Goal: Information Seeking & Learning: Learn about a topic

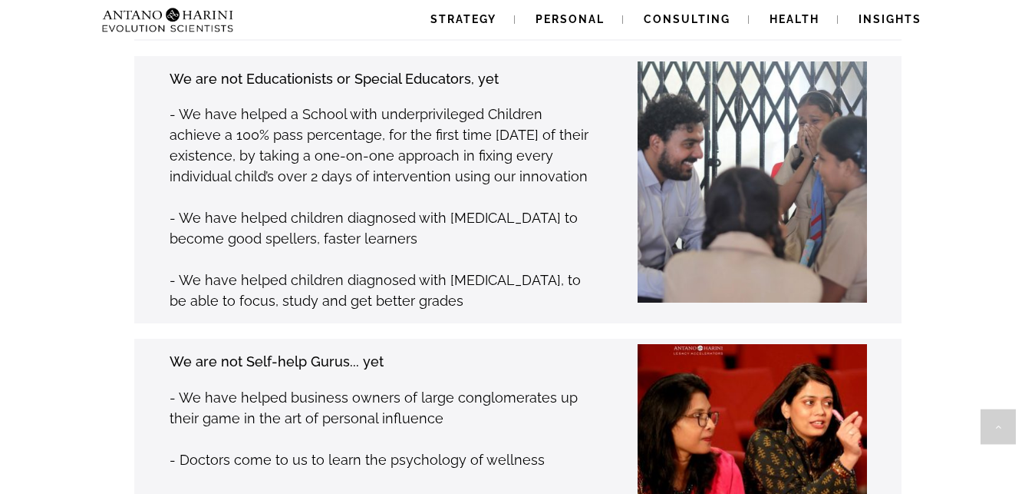
scroll to position [2349, 0]
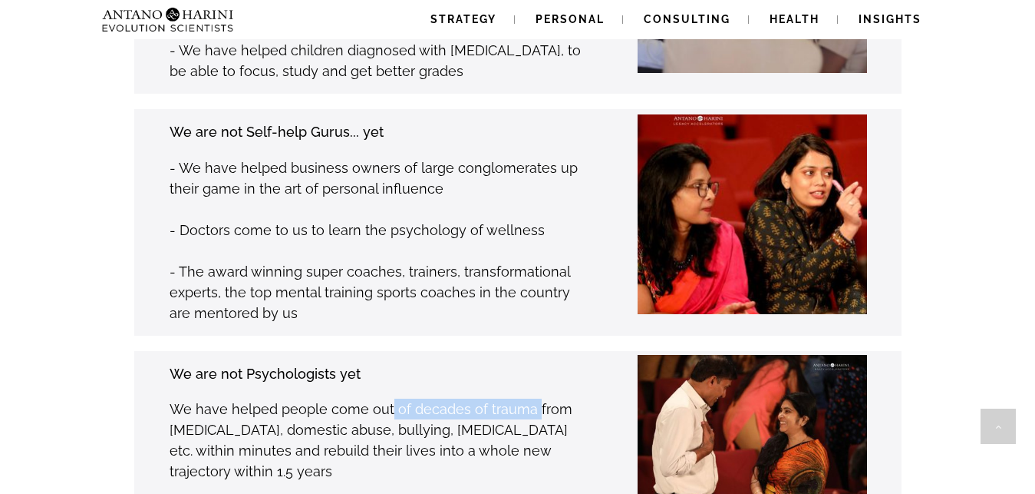
drag, startPoint x: 386, startPoint y: 340, endPoint x: 531, endPoint y: 340, distance: 145.1
click at [531, 398] on p "We have helped people come out of decades of trauma from [MEDICAL_DATA], domest…" at bounding box center [380, 439] width 420 height 83
click at [457, 398] on p "We have helped people come out of decades of trauma from [MEDICAL_DATA], domest…" at bounding box center [380, 439] width 420 height 83
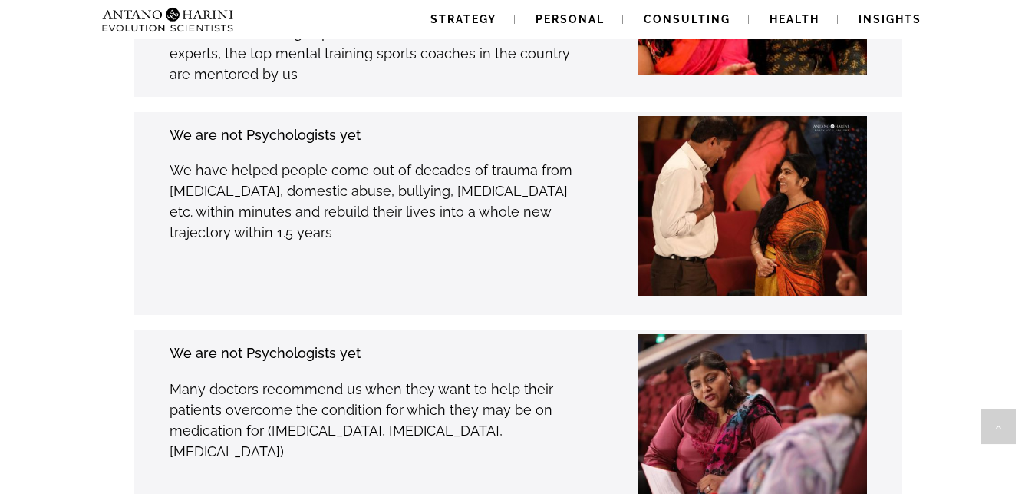
scroll to position [2662, 0]
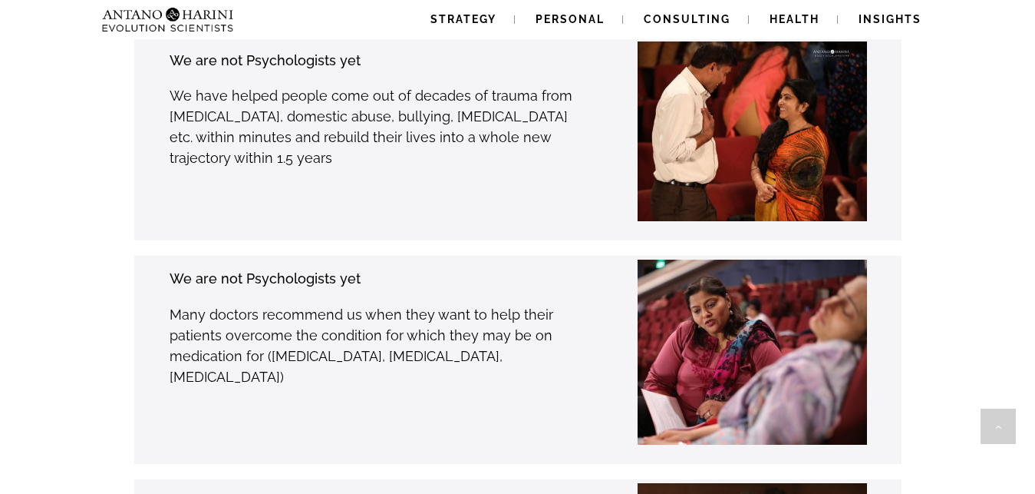
click at [380, 304] on p "Many doctors recommend us when they want to help their patients overcome the co…" at bounding box center [380, 345] width 420 height 83
click at [341, 298] on div "We are not Psychologists yet Many doctors recommend us when they want to help t…" at bounding box center [379, 359] width 421 height 185
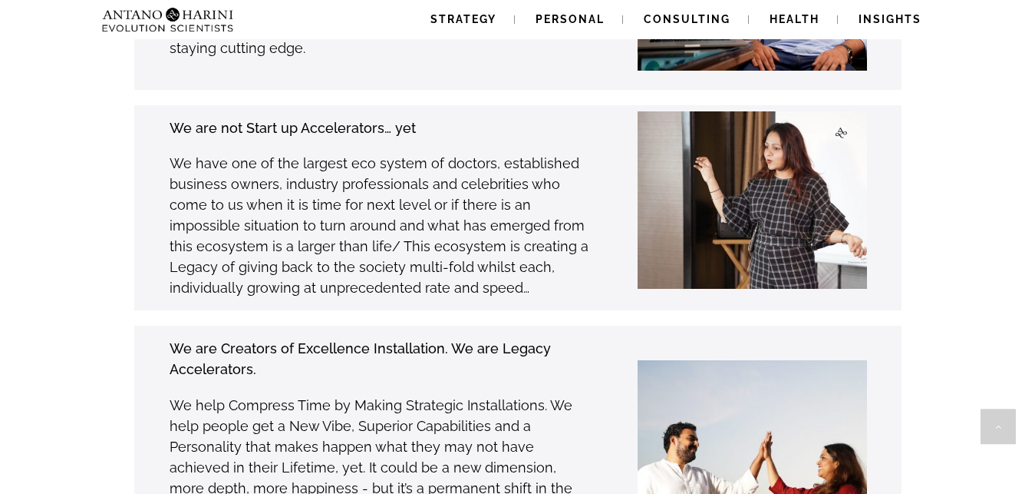
scroll to position [6682, 0]
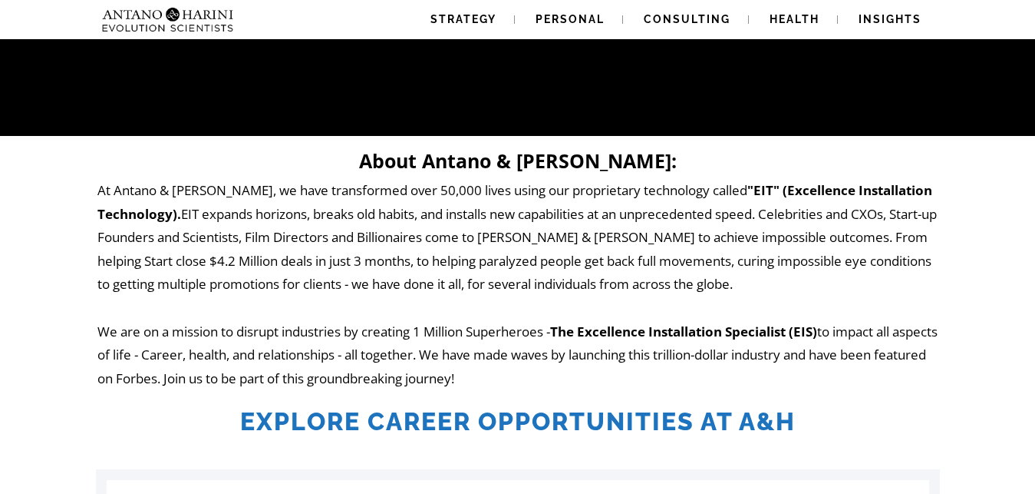
scroll to position [391, 0]
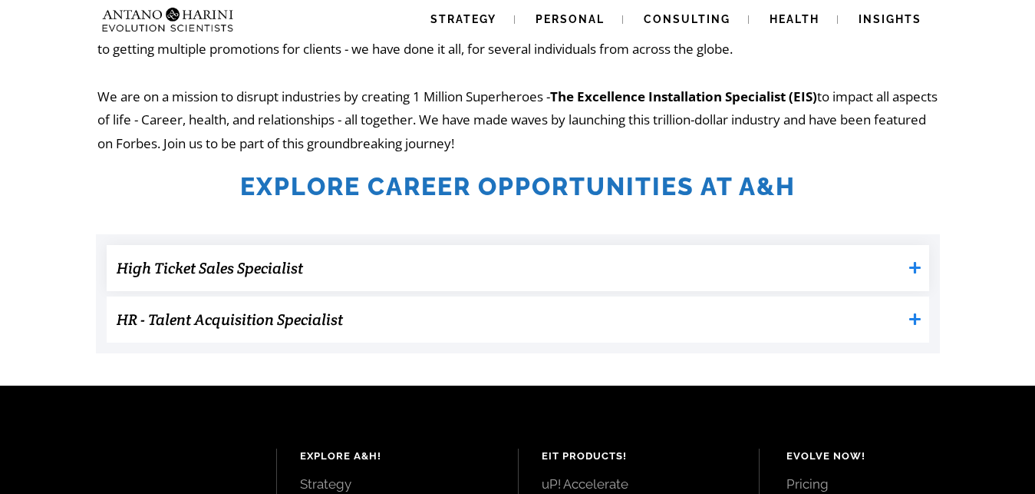
click at [918, 267] on icon at bounding box center [916, 268] width 12 height 12
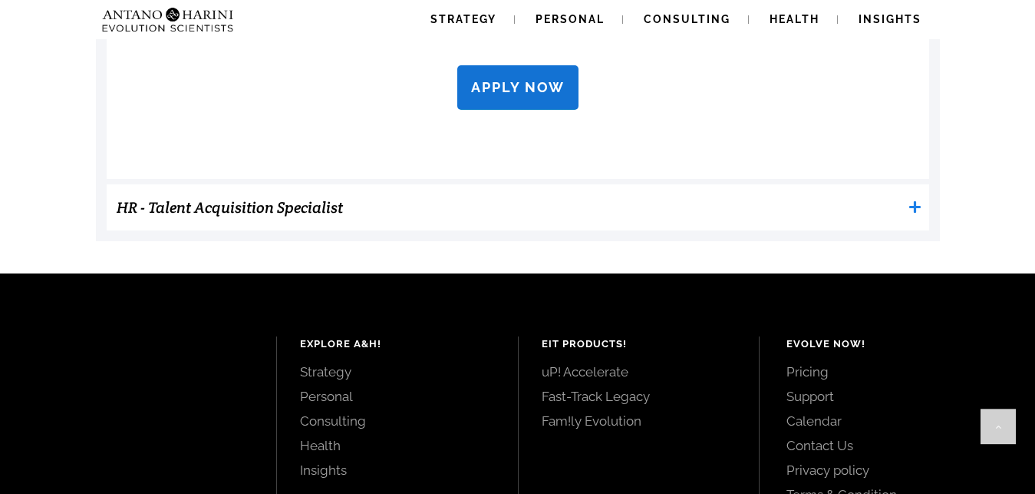
scroll to position [1644, 0]
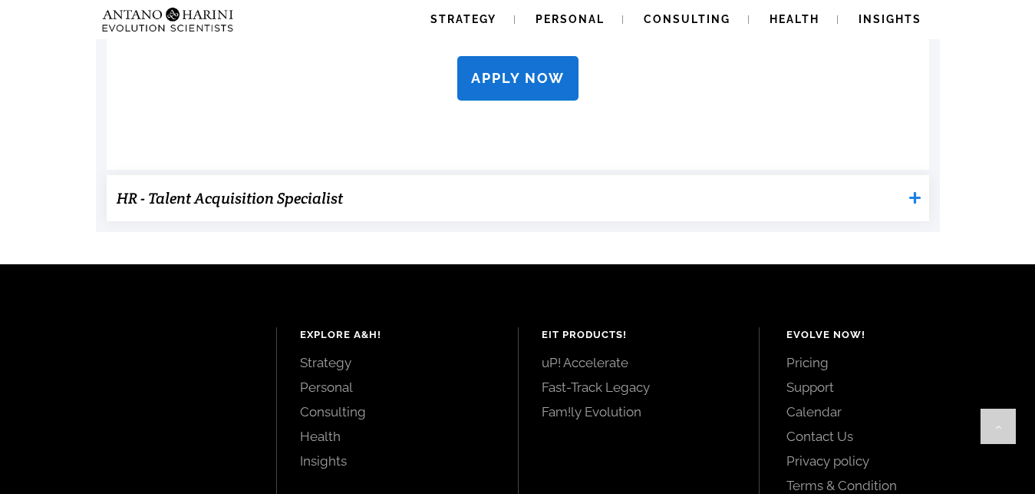
click at [314, 197] on h3 "HR - Talent Acquisition Specialist" at bounding box center [510, 198] width 786 height 31
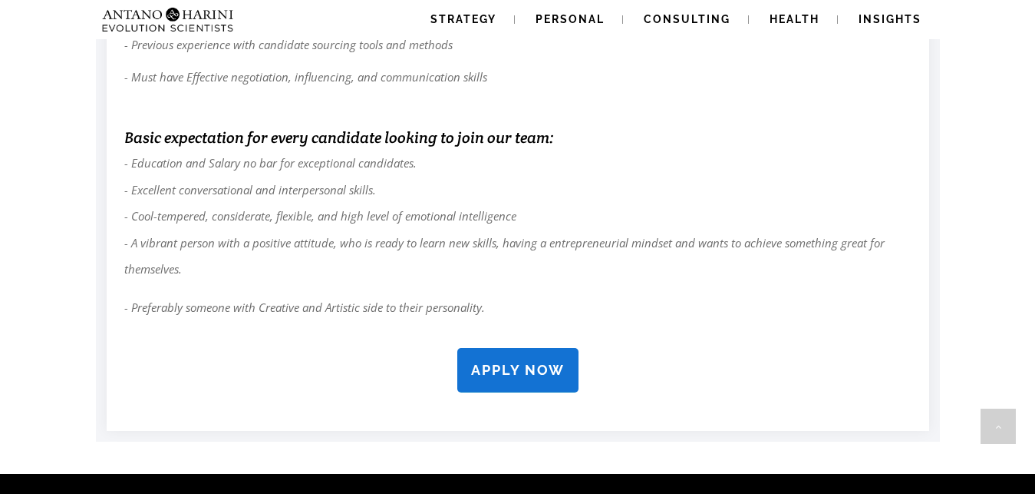
scroll to position [2271, 0]
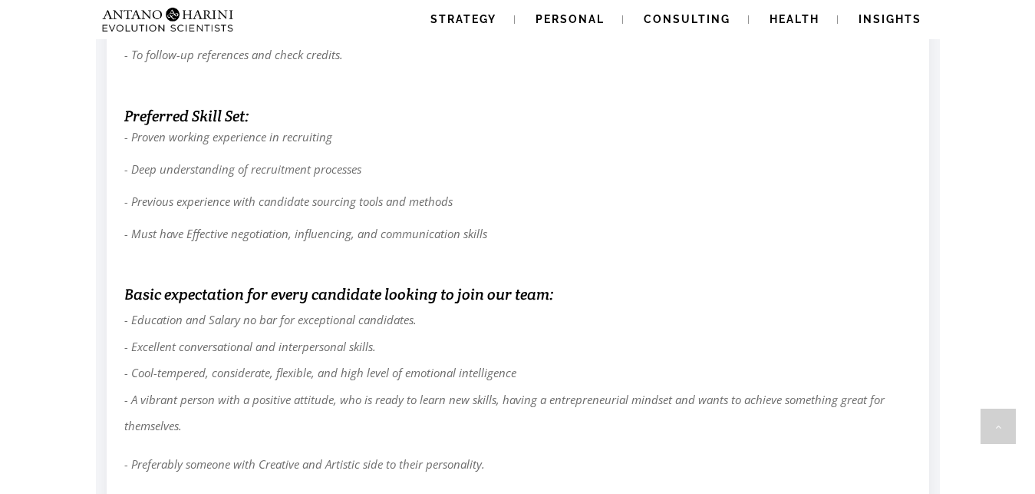
click at [200, 228] on em "- Proven working experience in recruiting - Deep understanding of recruitment p…" at bounding box center [305, 185] width 363 height 112
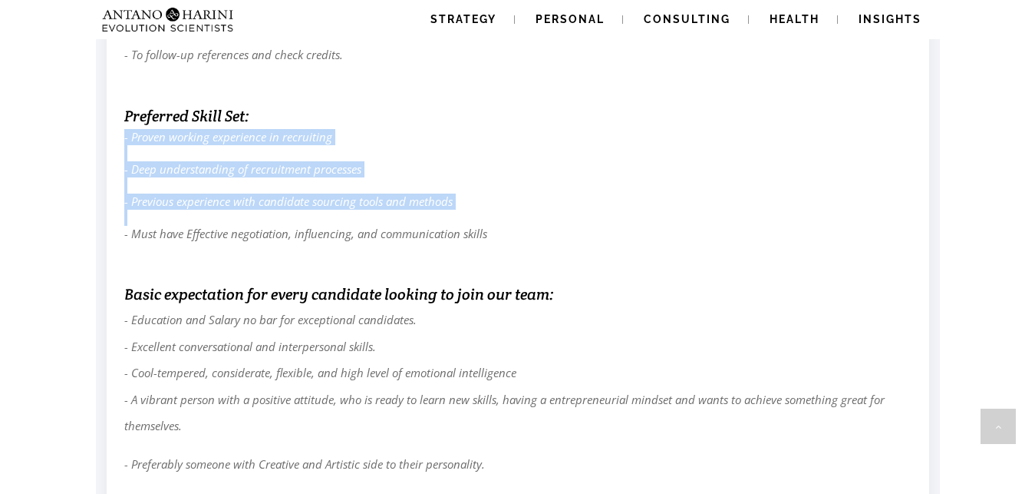
click at [200, 228] on em "- Proven working experience in recruiting - Deep understanding of recruitment p…" at bounding box center [305, 185] width 363 height 112
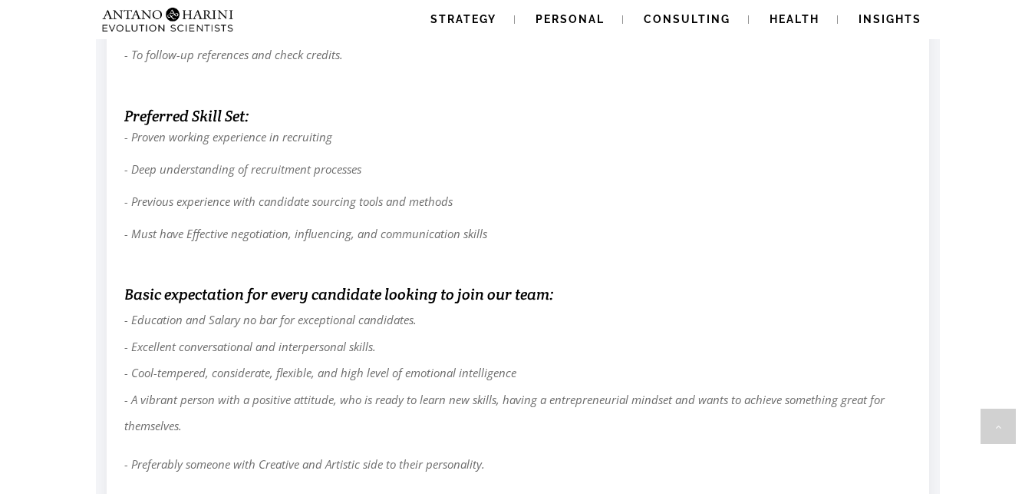
click at [197, 197] on em "- Proven working experience in recruiting - Deep understanding of recruitment p…" at bounding box center [305, 185] width 363 height 112
click at [245, 177] on p "- Proven working experience in recruiting - Deep understanding of recruitment p…" at bounding box center [518, 185] width 788 height 113
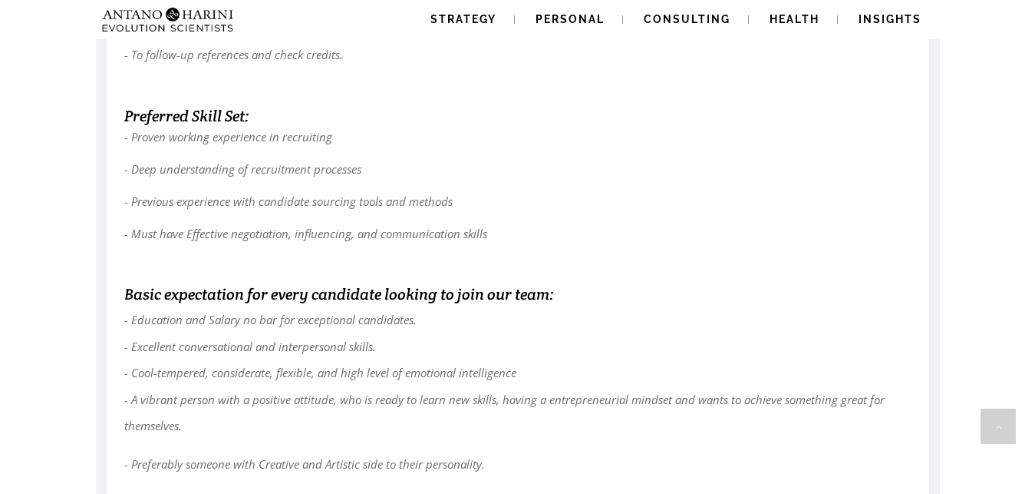
click at [254, 170] on em "- Proven working experience in recruiting - Deep understanding of recruitment p…" at bounding box center [305, 185] width 363 height 112
click at [255, 170] on em "- Proven working experience in recruiting - Deep understanding of recruitment p…" at bounding box center [305, 185] width 363 height 112
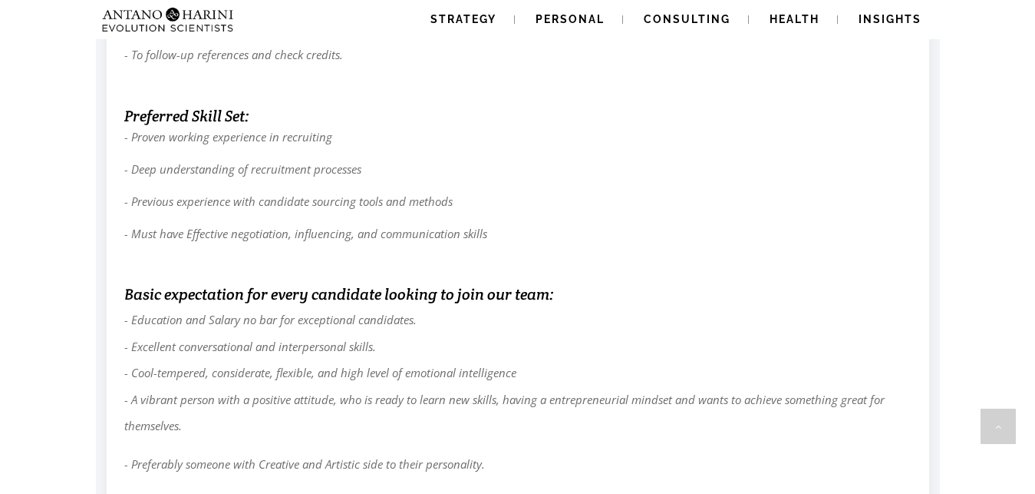
click at [268, 138] on em "- Proven working experience in recruiting - Deep understanding of recruitment p…" at bounding box center [305, 185] width 363 height 112
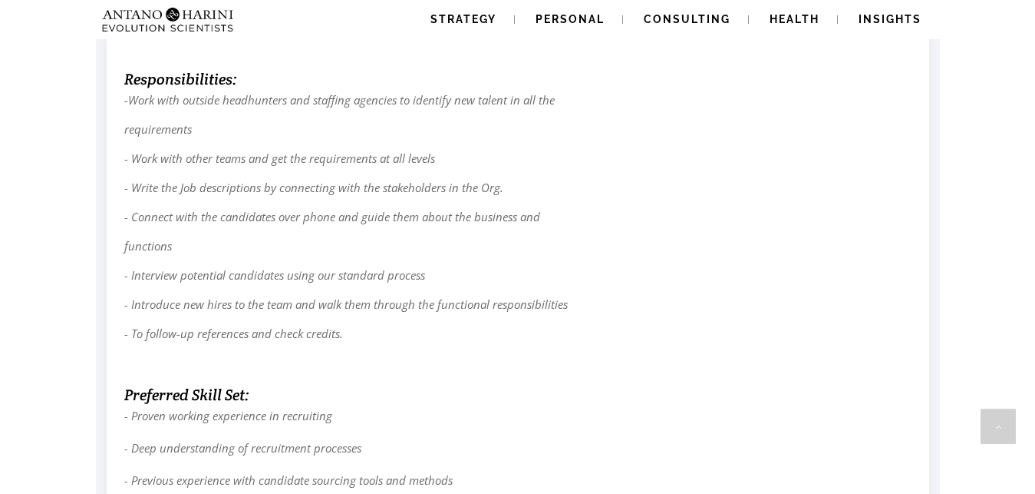
scroll to position [1957, 0]
